Goal: Complete application form: Complete application form

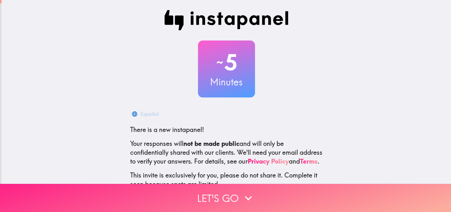
click at [268, 187] on button "Let's go" at bounding box center [225, 198] width 451 height 28
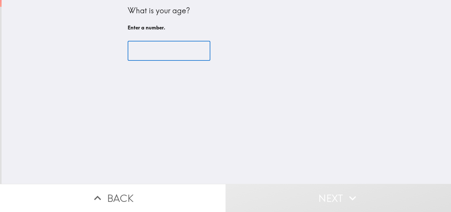
click at [163, 57] on input "number" at bounding box center [169, 51] width 83 height 20
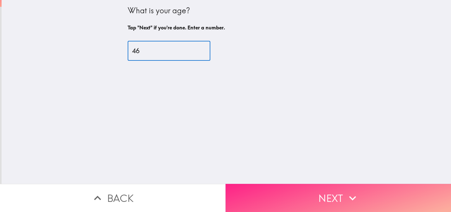
type input "46"
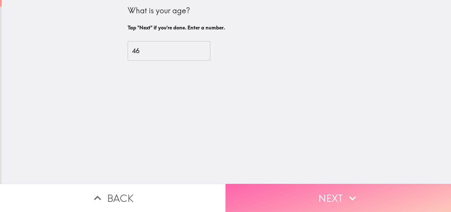
click at [296, 187] on button "Next" at bounding box center [337, 198] width 225 height 28
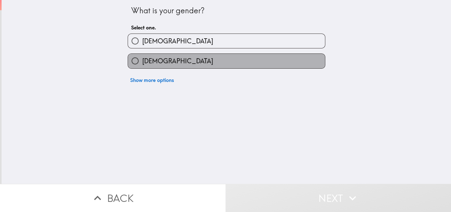
click at [193, 59] on label "[DEMOGRAPHIC_DATA]" at bounding box center [226, 61] width 197 height 14
click at [142, 59] on input "[DEMOGRAPHIC_DATA]" at bounding box center [135, 61] width 14 height 14
radio input "true"
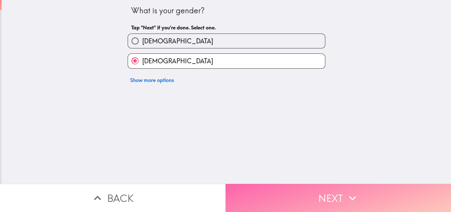
click at [301, 187] on button "Next" at bounding box center [337, 198] width 225 height 28
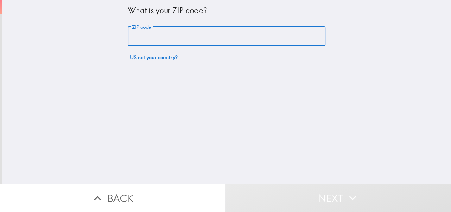
click at [189, 33] on input "ZIP code" at bounding box center [226, 37] width 197 height 20
type input "73132"
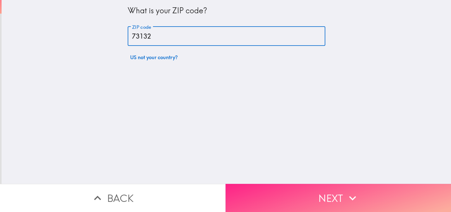
click at [342, 188] on button "Next" at bounding box center [337, 198] width 225 height 28
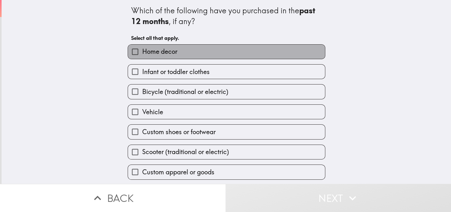
click at [212, 54] on label "Home decor" at bounding box center [226, 52] width 197 height 14
click at [142, 54] on input "Home decor" at bounding box center [135, 52] width 14 height 14
checkbox input "true"
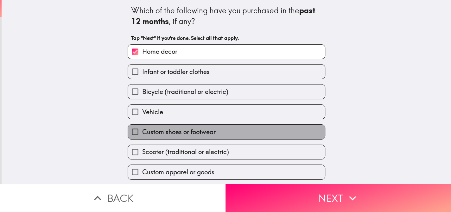
click at [219, 135] on label "Custom shoes or footwear" at bounding box center [226, 132] width 197 height 14
click at [142, 135] on input "Custom shoes or footwear" at bounding box center [135, 132] width 14 height 14
checkbox input "true"
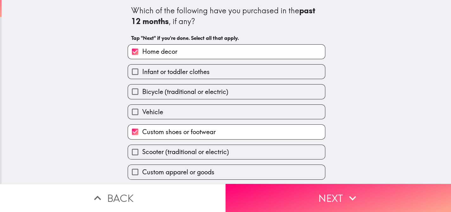
scroll to position [23, 0]
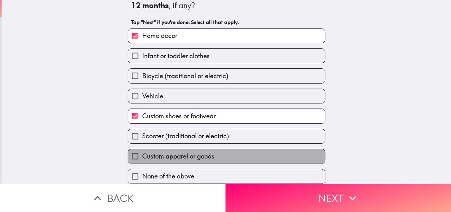
click at [231, 152] on label "Custom apparel or goods" at bounding box center [226, 156] width 197 height 14
click at [142, 152] on input "Custom apparel or goods" at bounding box center [135, 156] width 14 height 14
checkbox input "true"
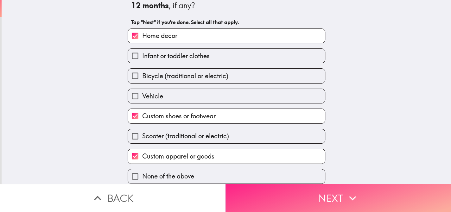
click at [289, 186] on button "Next" at bounding box center [337, 198] width 225 height 28
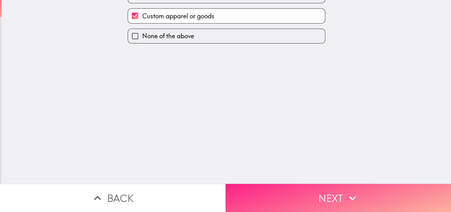
scroll to position [0, 0]
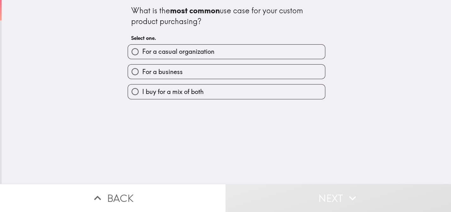
click at [223, 47] on label "For a casual organization" at bounding box center [226, 52] width 197 height 14
click at [142, 47] on input "For a casual organization" at bounding box center [135, 52] width 14 height 14
radio input "true"
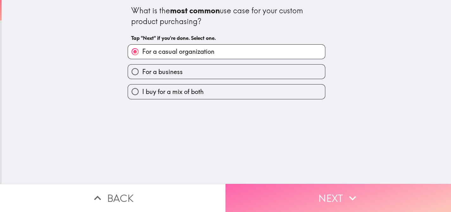
click at [315, 185] on button "Next" at bounding box center [337, 198] width 225 height 28
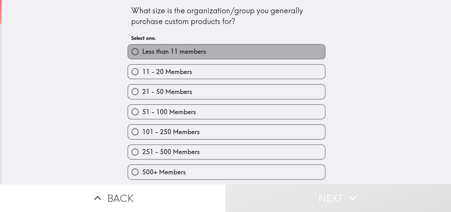
click at [229, 50] on label "Less than 11 members" at bounding box center [226, 52] width 197 height 14
click at [142, 50] on input "Less than 11 members" at bounding box center [135, 52] width 14 height 14
radio input "true"
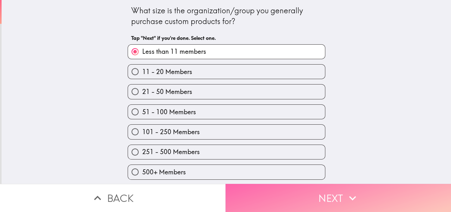
click at [317, 188] on button "Next" at bounding box center [337, 198] width 225 height 28
